Goal: Transaction & Acquisition: Purchase product/service

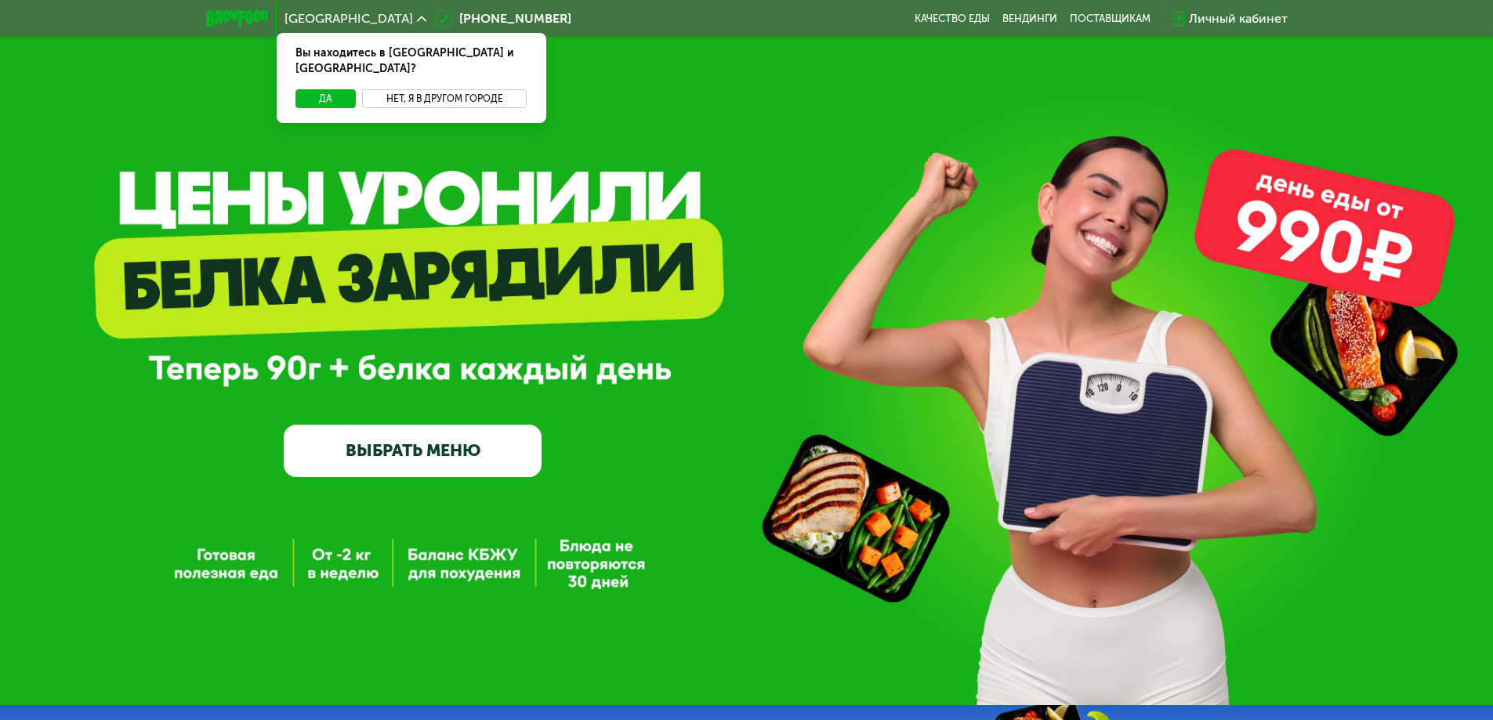
click at [398, 89] on button "Нет, я в другом городе" at bounding box center [444, 98] width 165 height 19
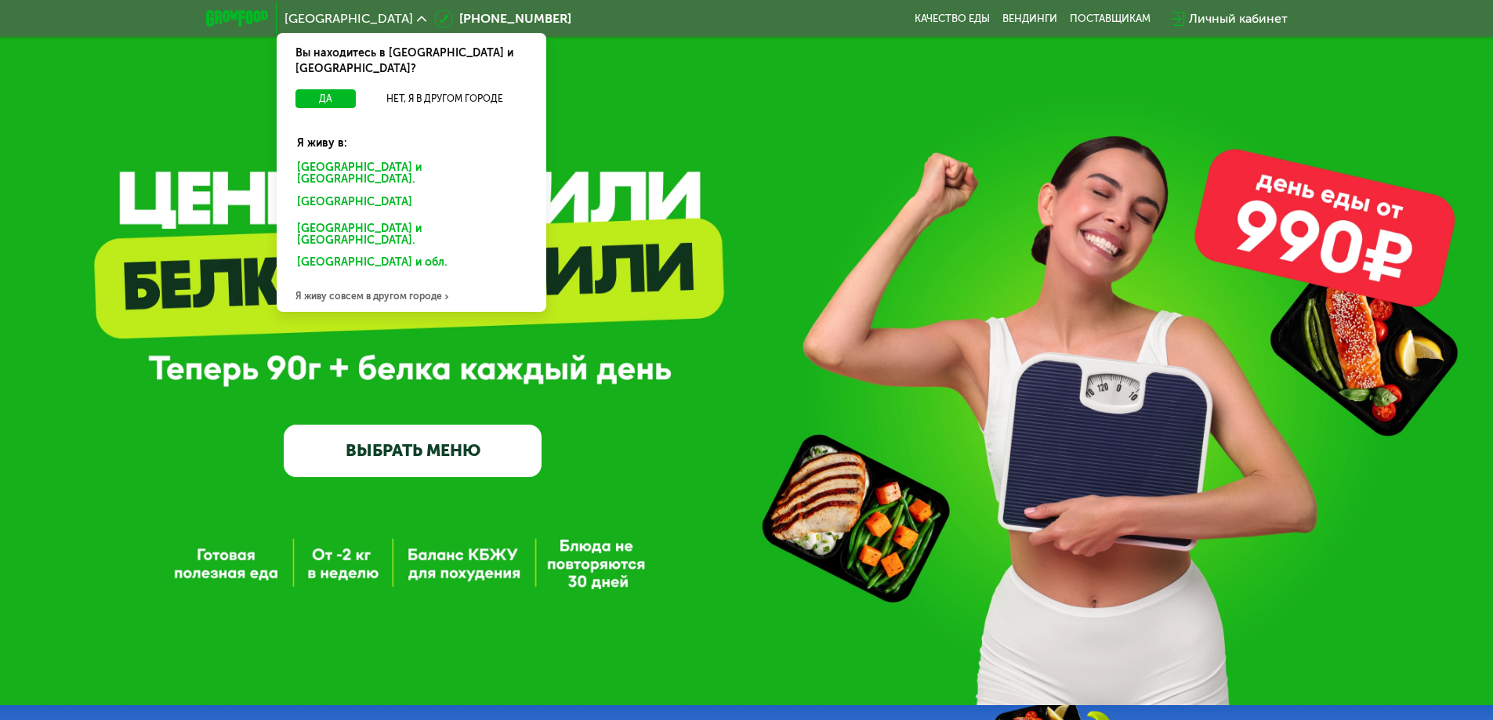
click at [368, 192] on div "[GEOGRAPHIC_DATA] и [GEOGRAPHIC_DATA]." at bounding box center [408, 204] width 245 height 25
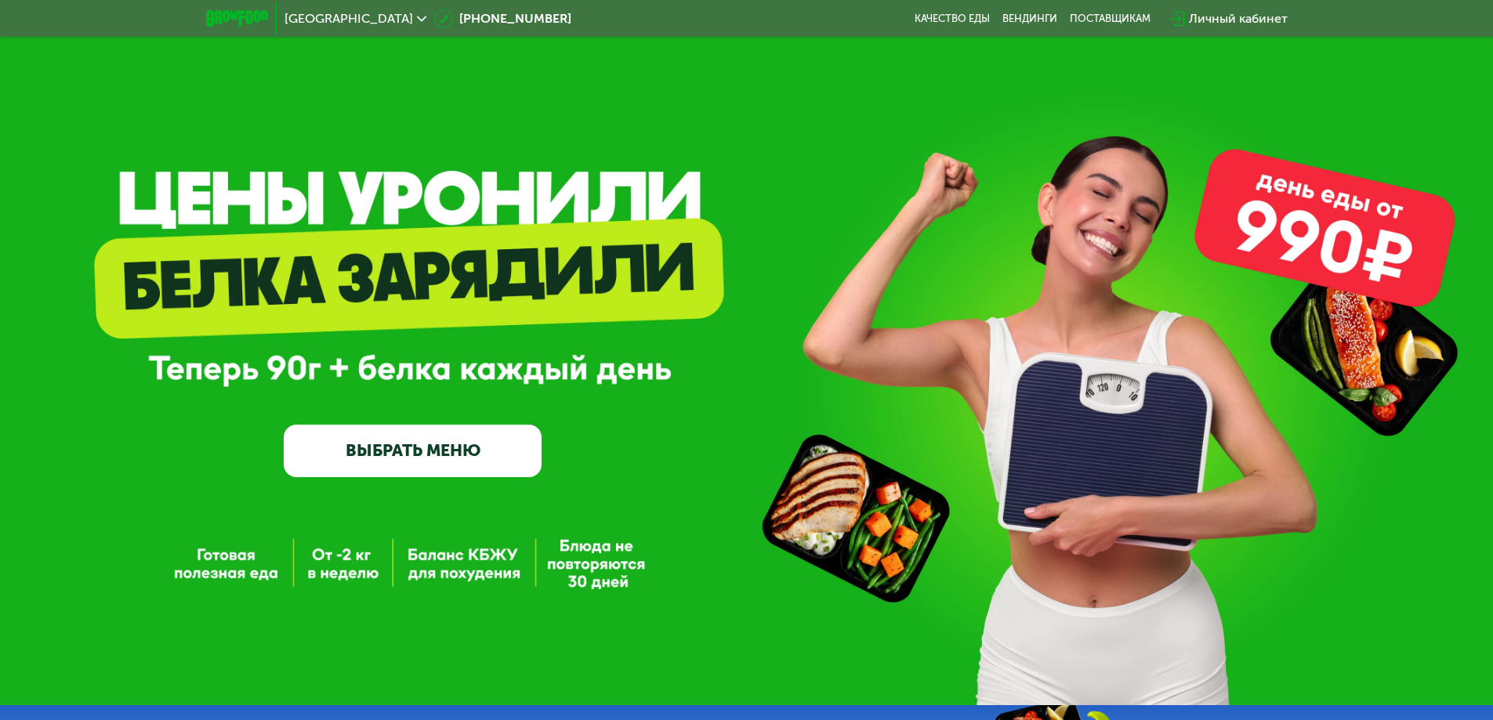
click at [433, 466] on link "ВЫБРАТЬ МЕНЮ" at bounding box center [413, 451] width 258 height 52
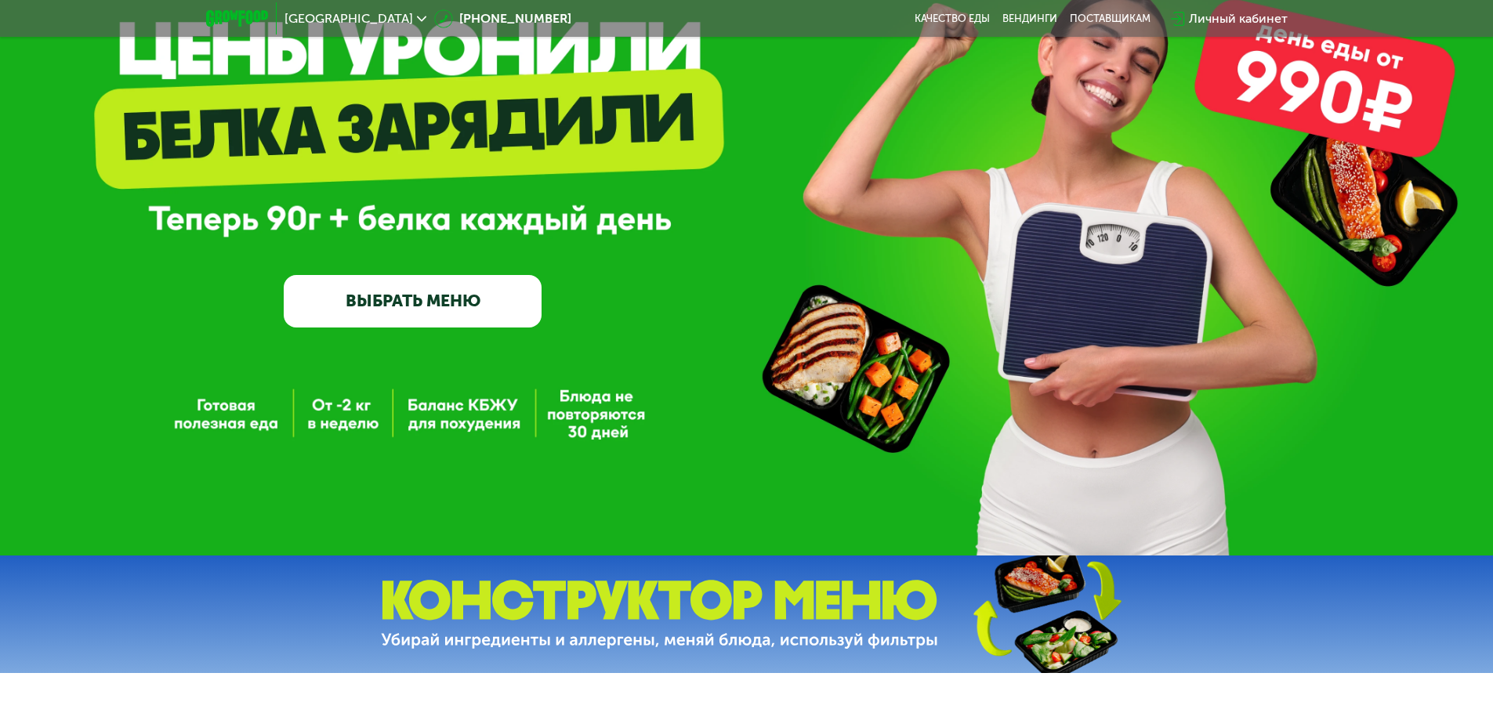
scroll to position [157, 0]
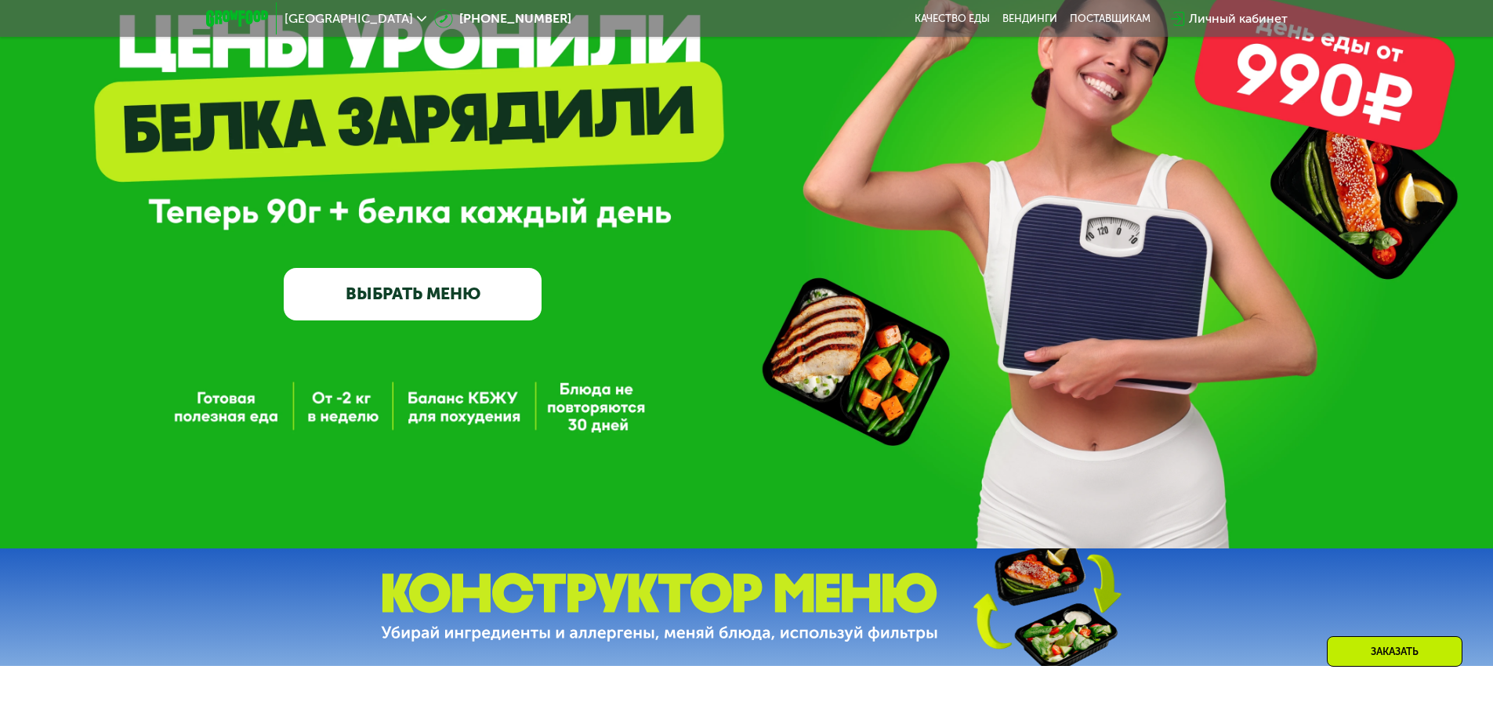
click at [444, 301] on link "ВЫБРАТЬ МЕНЮ" at bounding box center [413, 294] width 258 height 52
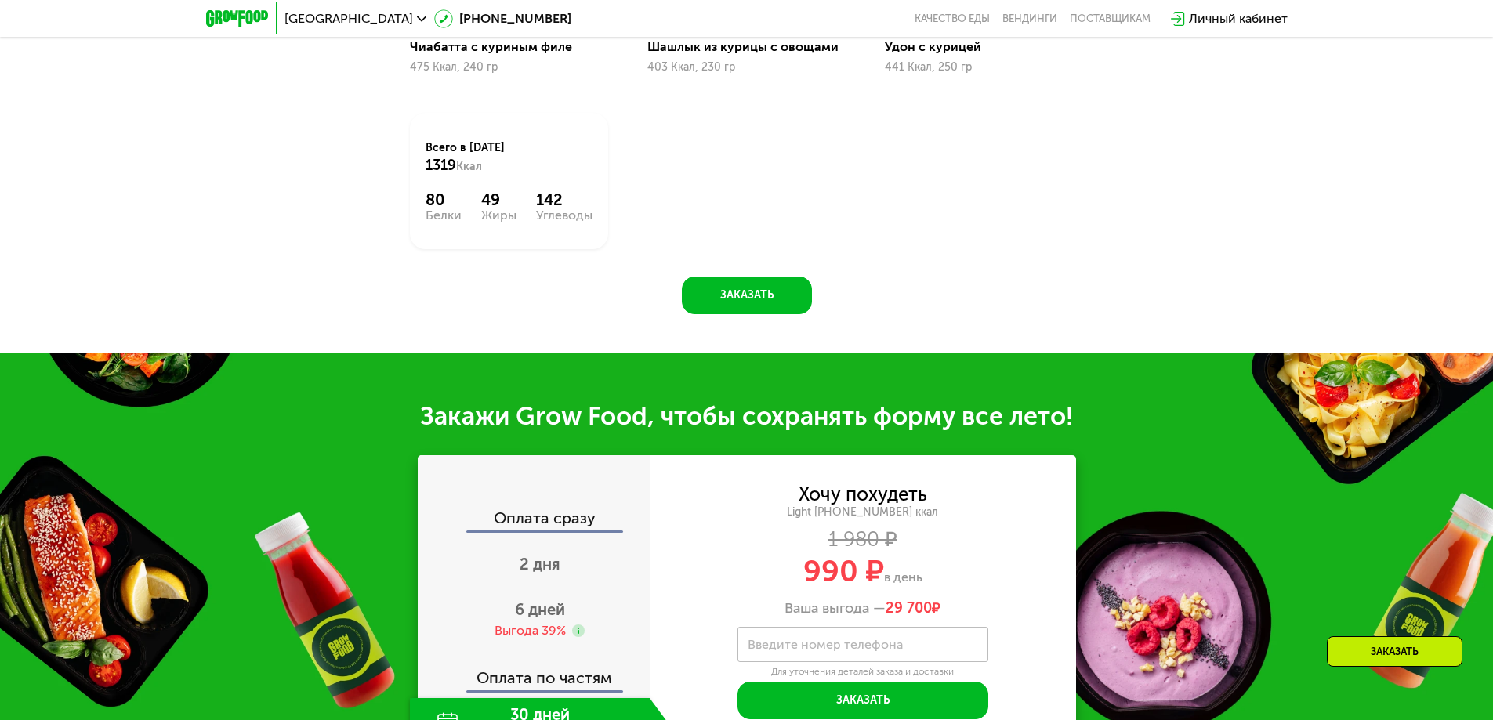
scroll to position [1630, 0]
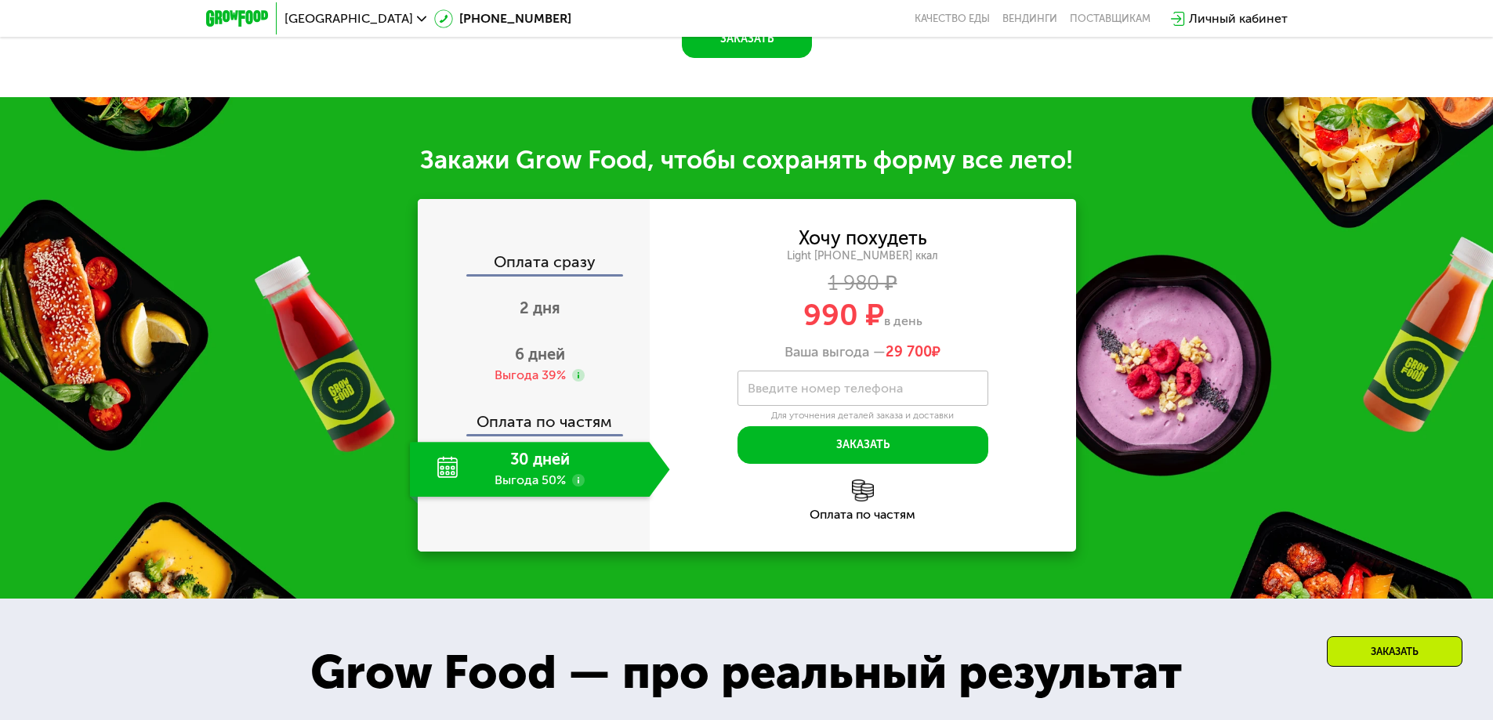
click at [531, 473] on div "30 дней Выгода 50%" at bounding box center [530, 469] width 240 height 55
